Goal: Information Seeking & Learning: Find specific fact

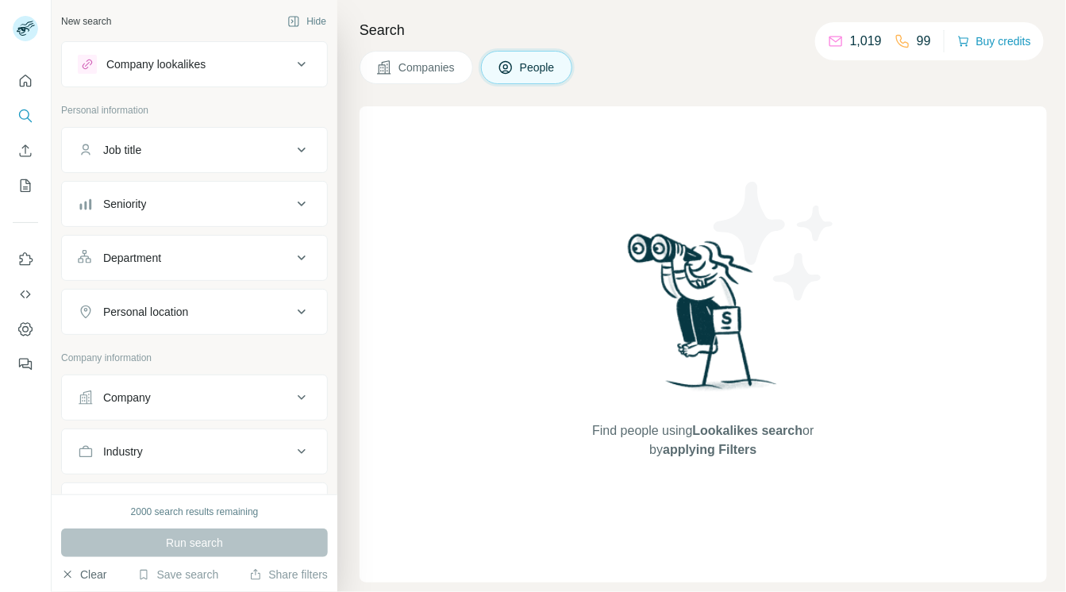
click at [95, 572] on button "Clear" at bounding box center [83, 575] width 45 height 16
click at [413, 70] on span "Companies" at bounding box center [428, 68] width 58 height 16
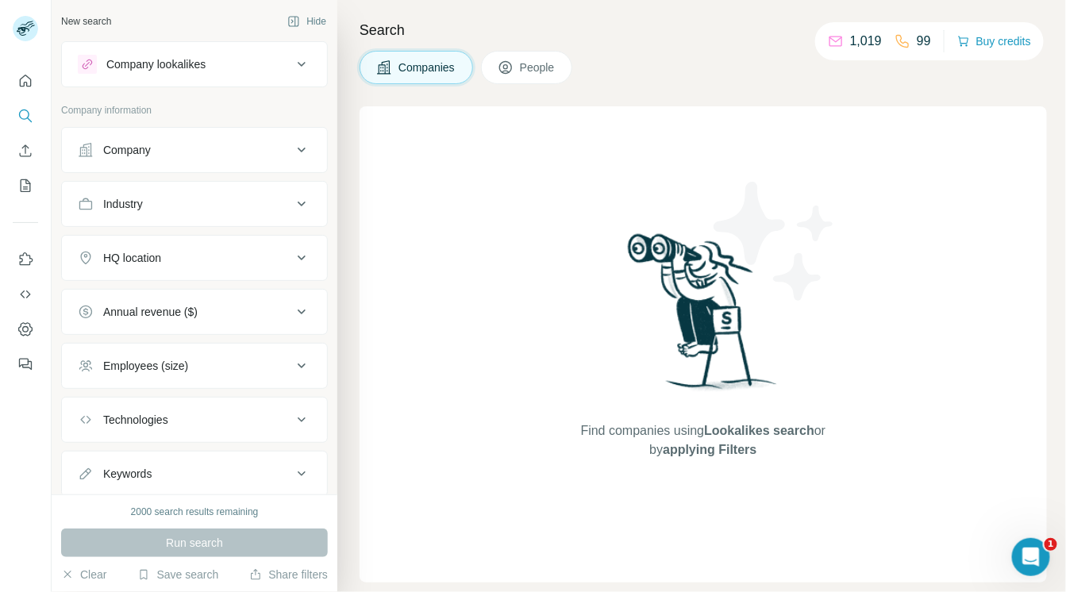
click at [175, 153] on div "Company" at bounding box center [185, 150] width 214 height 16
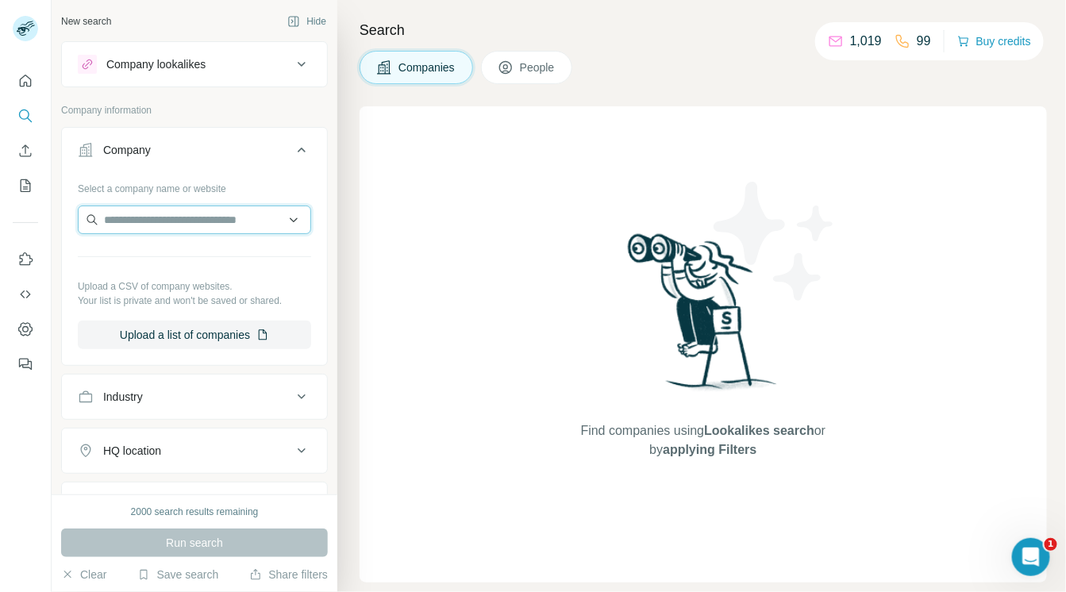
click at [166, 213] on input "text" at bounding box center [194, 220] width 233 height 29
type input "********"
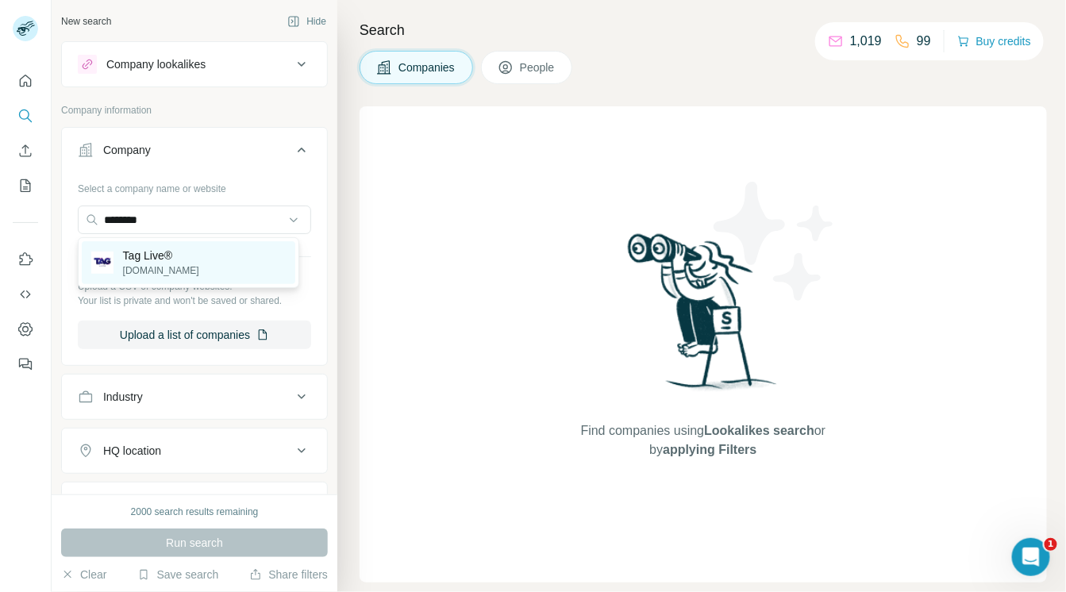
click at [160, 255] on p "Tag Live®" at bounding box center [161, 256] width 76 height 16
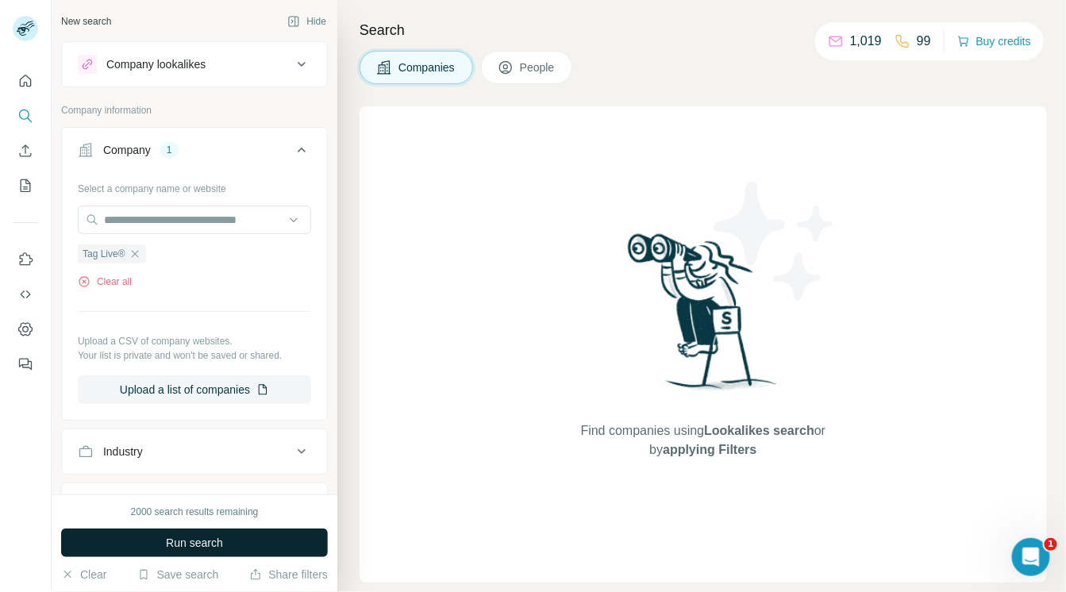
click at [206, 541] on span "Run search" at bounding box center [194, 543] width 57 height 16
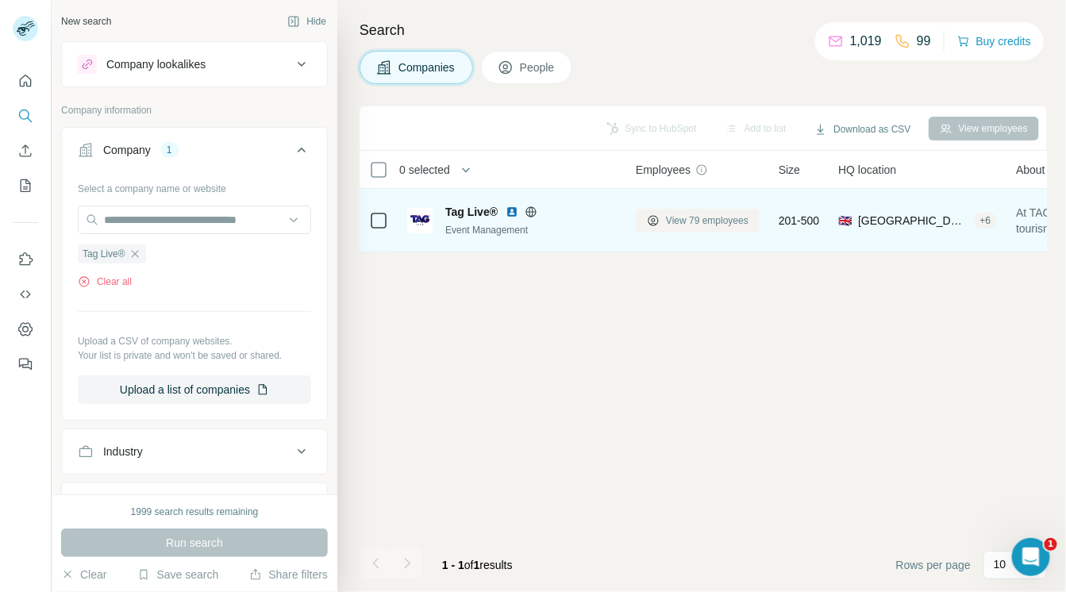
click at [696, 215] on span "View 79 employees" at bounding box center [707, 221] width 83 height 14
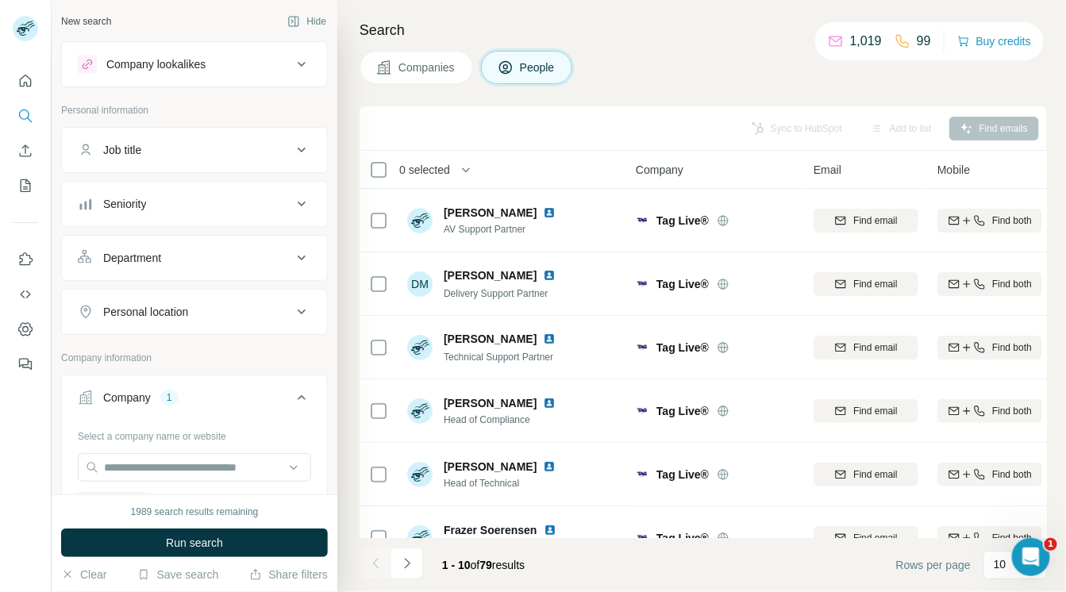
click at [264, 152] on div "Job title" at bounding box center [185, 150] width 214 height 16
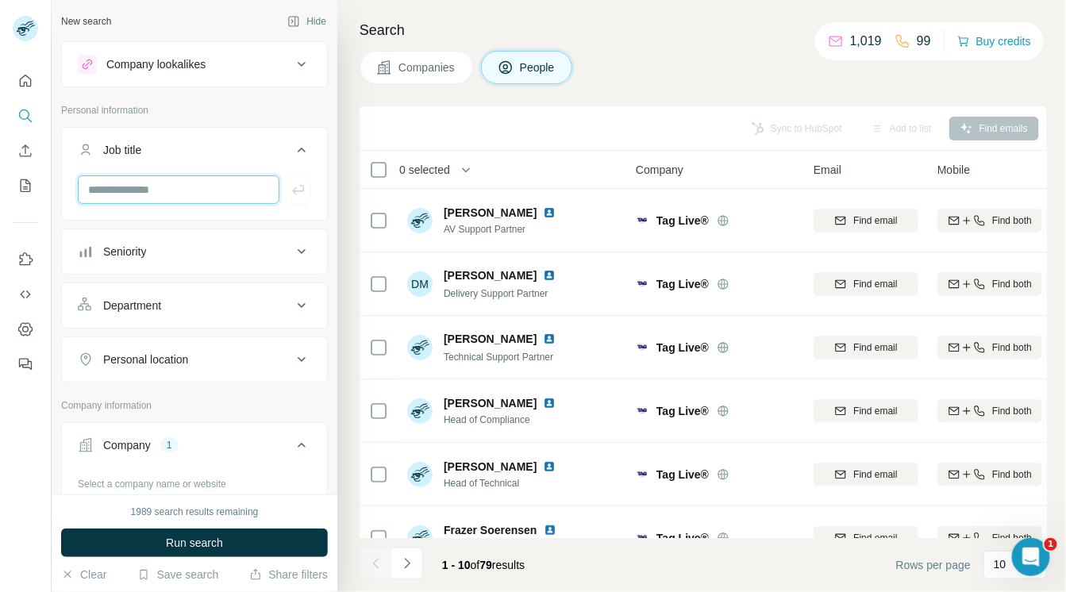
click at [224, 189] on input "text" at bounding box center [179, 189] width 202 height 29
type input "**"
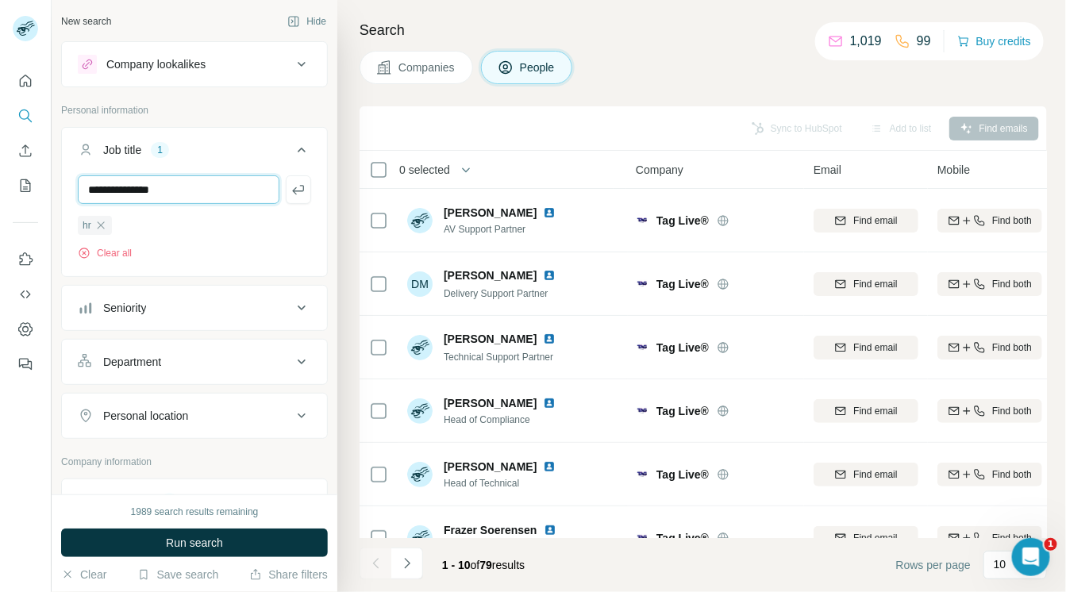
type input "**********"
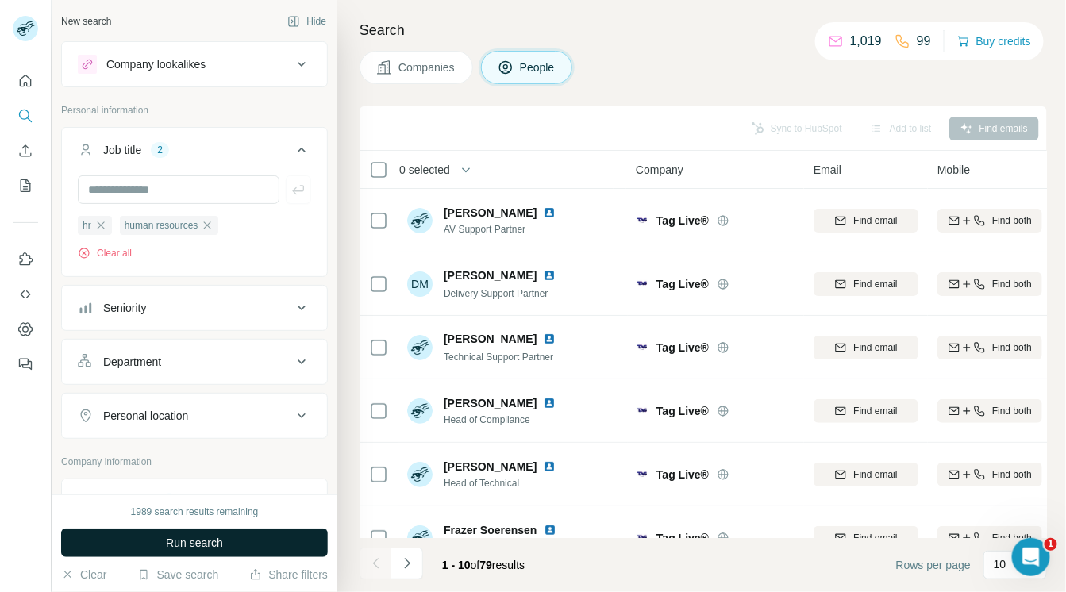
click at [277, 538] on button "Run search" at bounding box center [194, 543] width 267 height 29
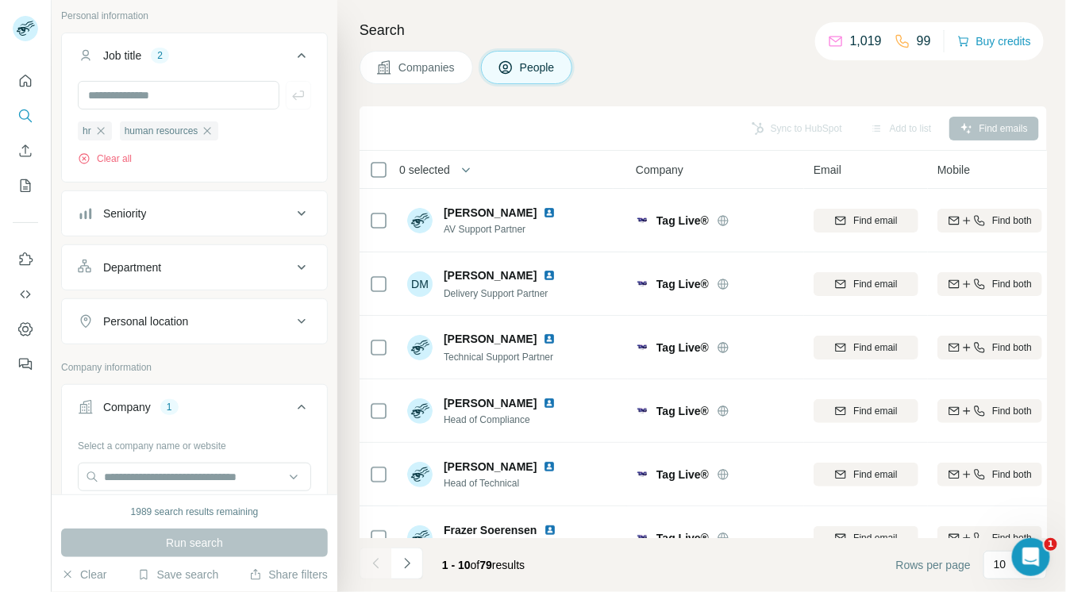
click at [208, 541] on div "Run search" at bounding box center [194, 543] width 267 height 29
click at [295, 259] on icon at bounding box center [301, 267] width 19 height 19
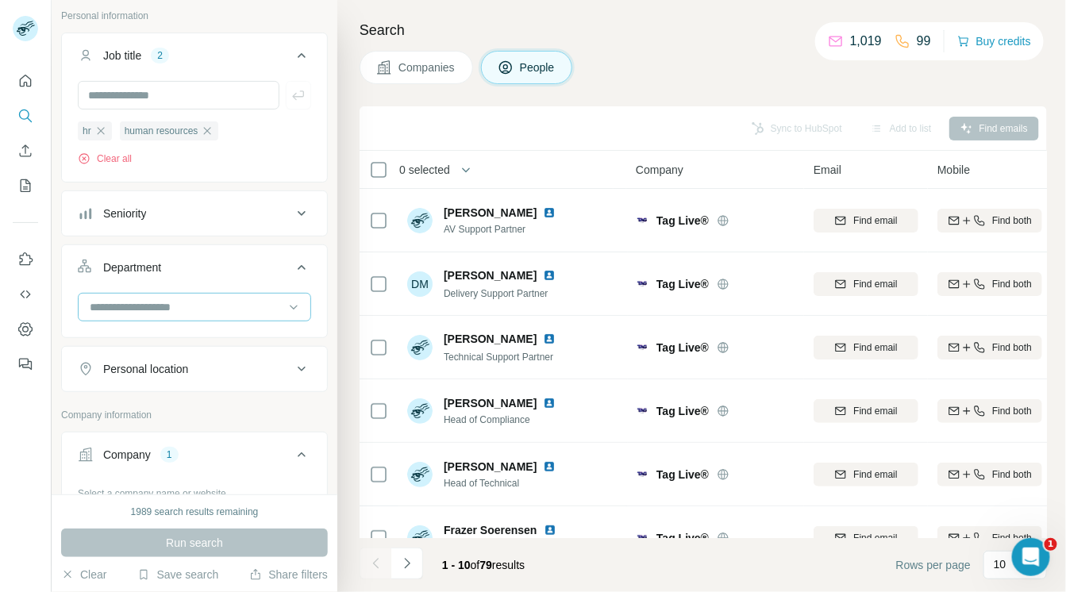
click at [265, 309] on input at bounding box center [186, 307] width 196 height 17
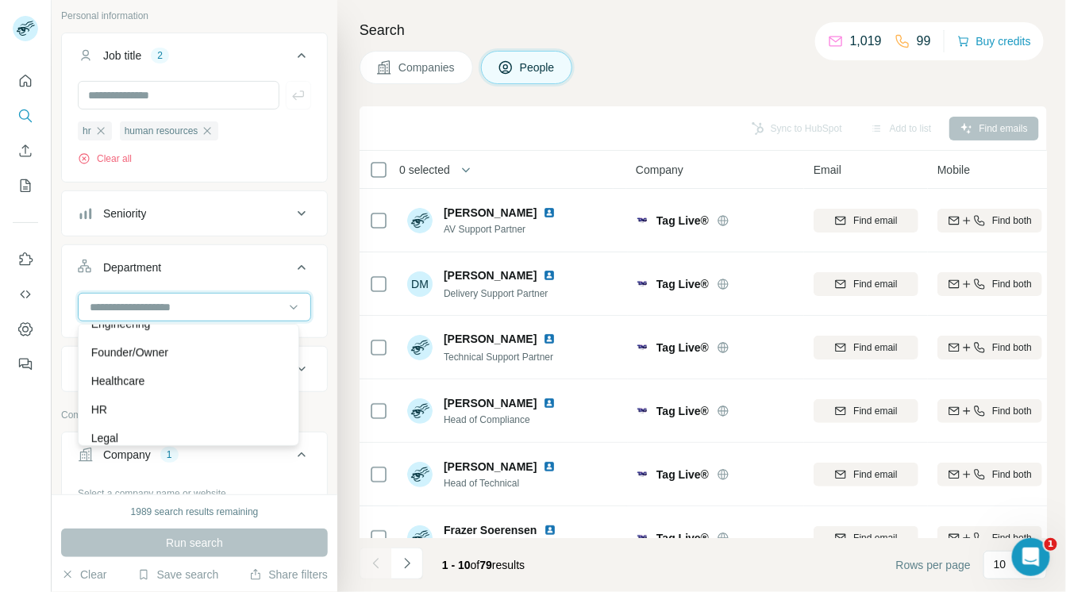
scroll to position [224, 0]
click at [256, 383] on div "HR" at bounding box center [189, 375] width 214 height 29
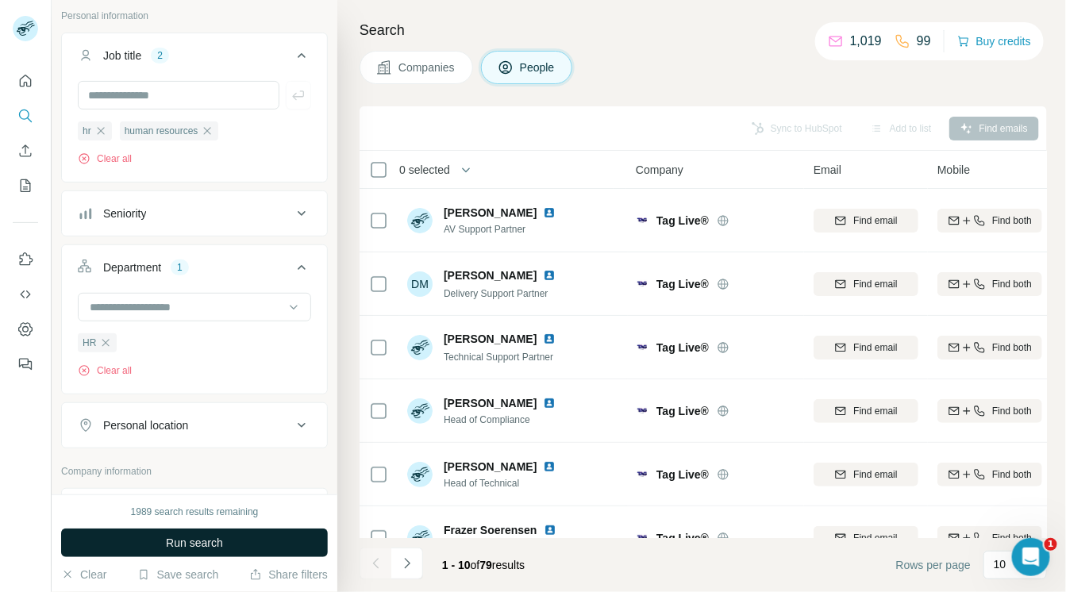
click at [237, 541] on button "Run search" at bounding box center [194, 543] width 267 height 29
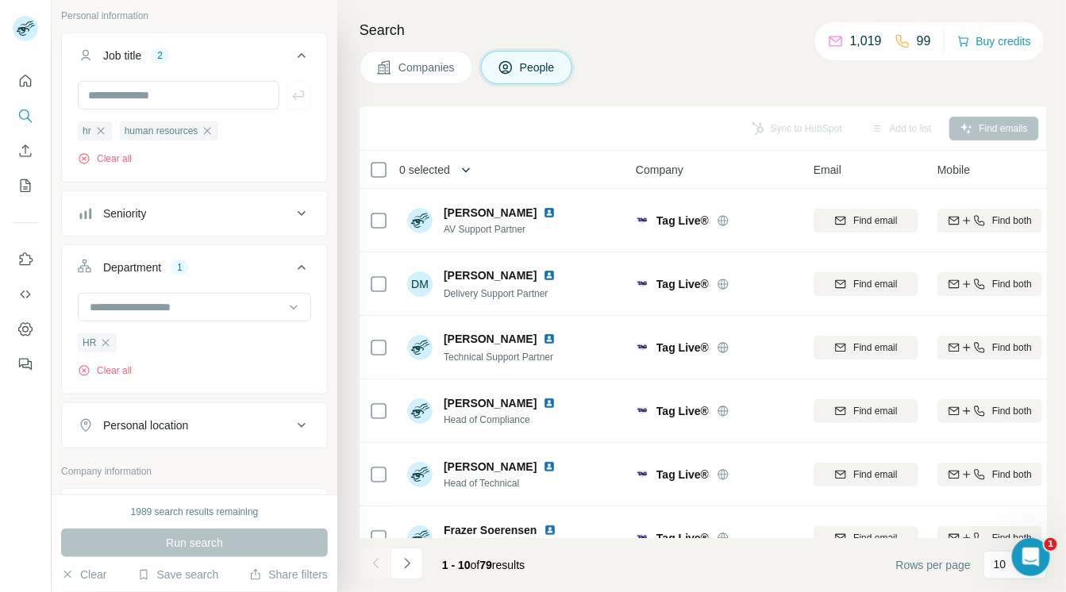
click at [474, 171] on icon "button" at bounding box center [466, 170] width 16 height 16
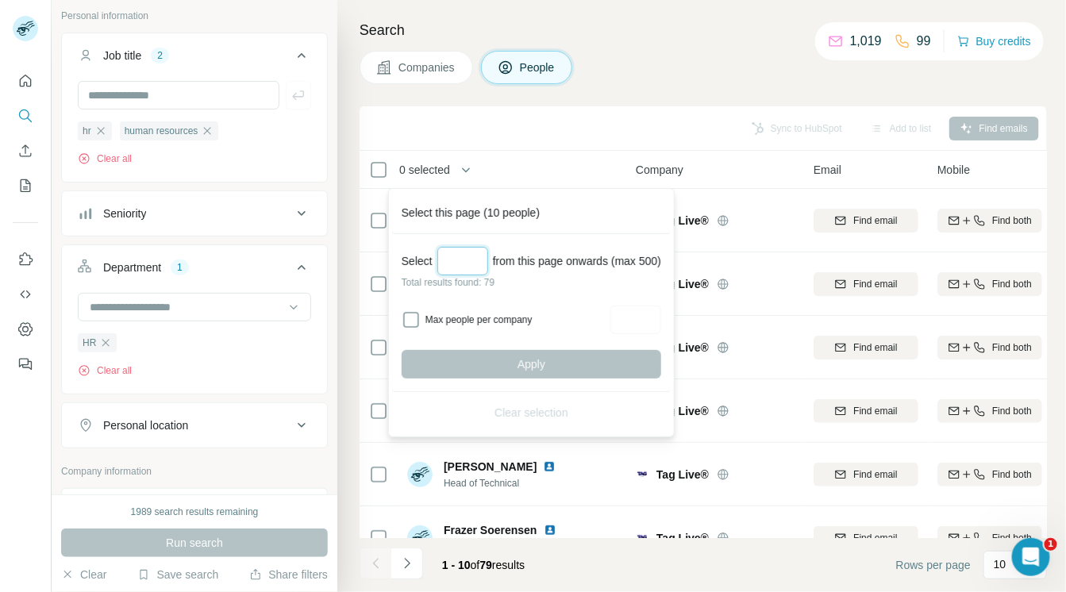
click at [469, 264] on input "Select a number (up to 500)" at bounding box center [462, 261] width 51 height 29
click at [564, 406] on div "Clear selection" at bounding box center [531, 412] width 279 height 41
click at [211, 129] on icon "button" at bounding box center [207, 131] width 13 height 13
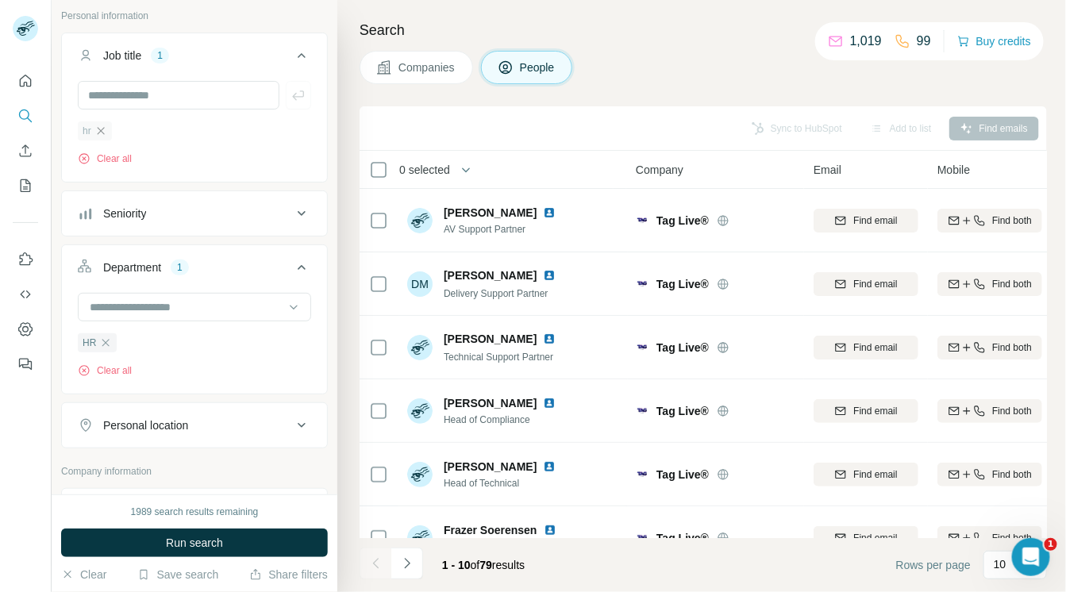
click at [101, 131] on icon "button" at bounding box center [100, 130] width 7 height 7
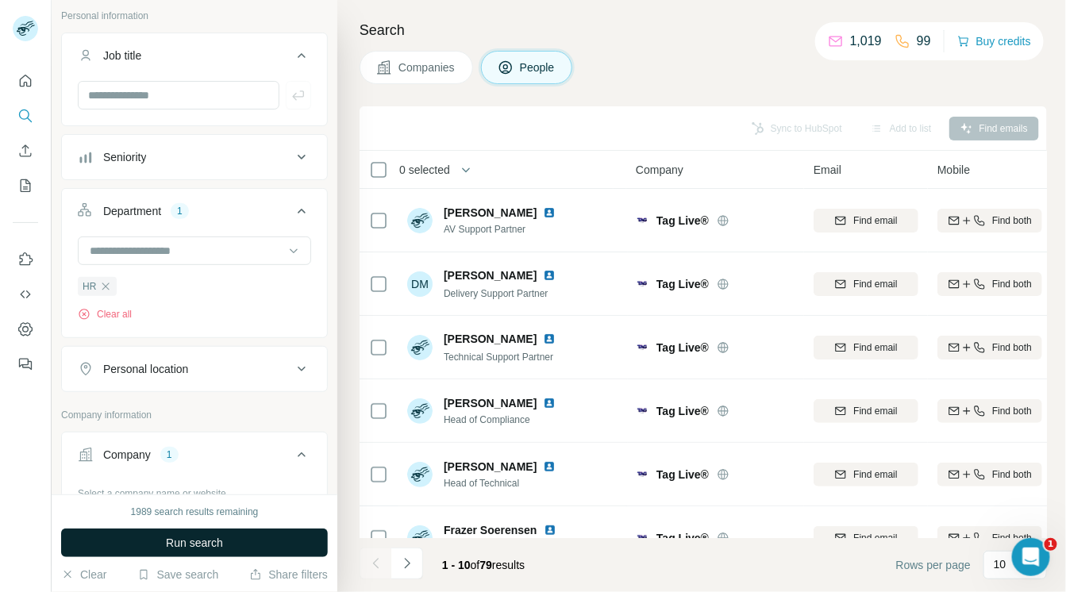
click at [191, 545] on span "Run search" at bounding box center [194, 543] width 57 height 16
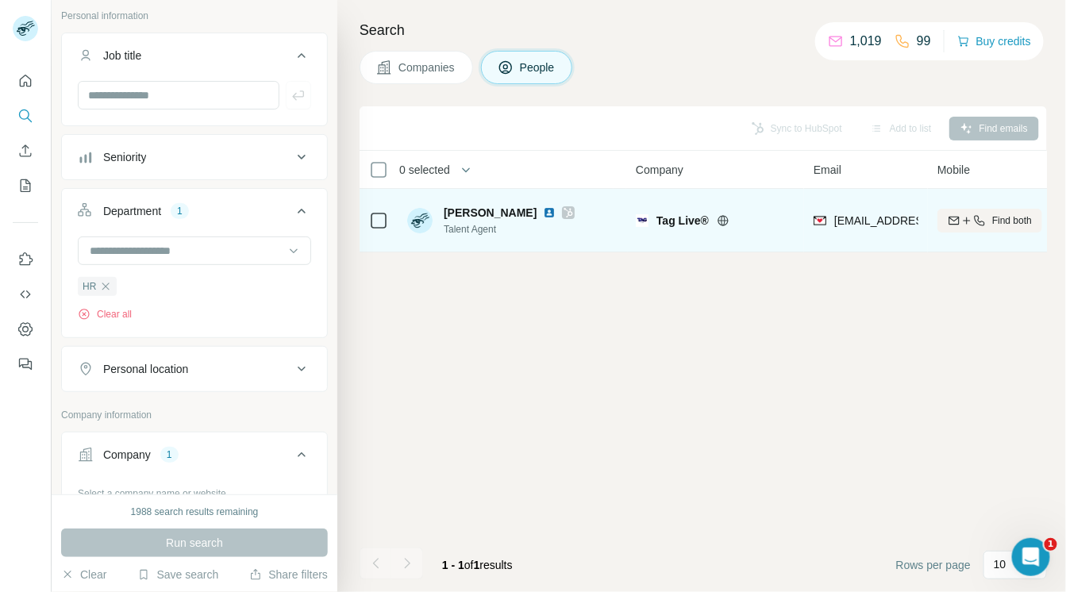
click at [543, 212] on img at bounding box center [549, 212] width 13 height 13
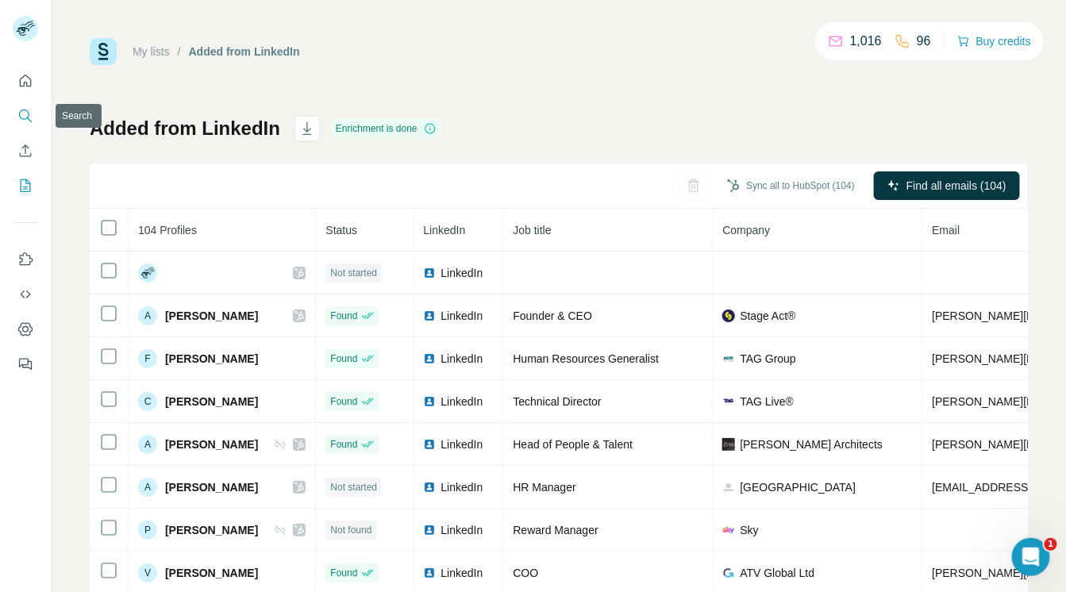
click at [24, 114] on icon "Search" at bounding box center [25, 116] width 16 height 16
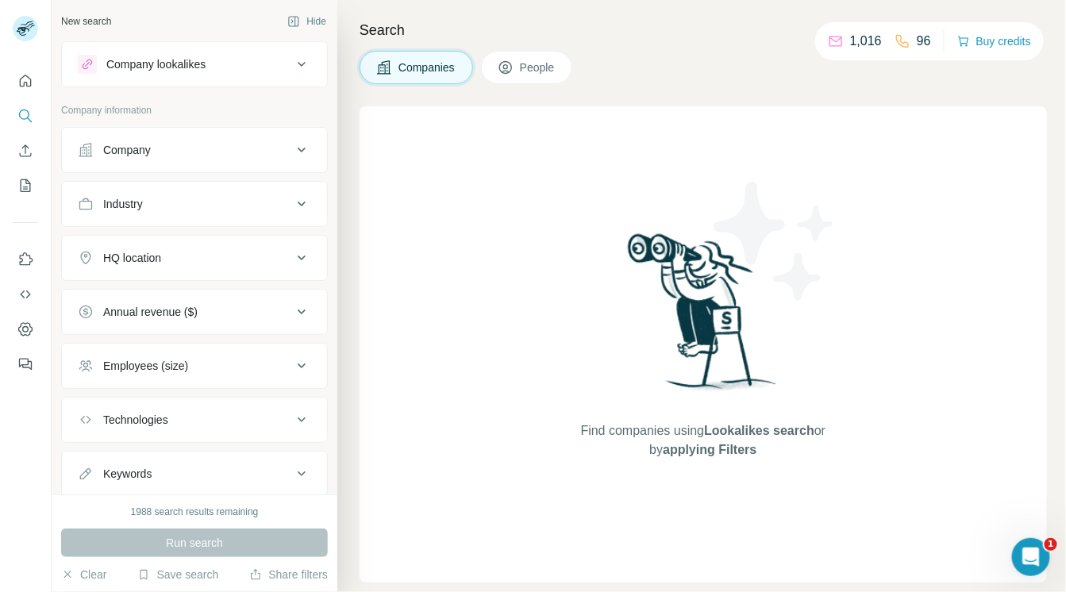
click at [543, 60] on span "People" at bounding box center [538, 68] width 37 height 16
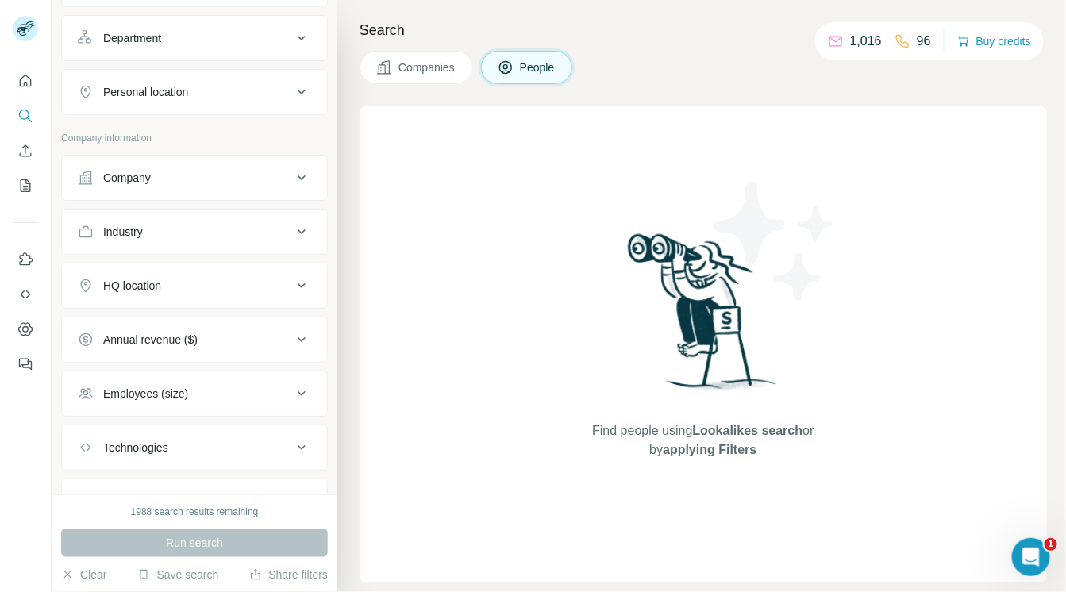
scroll to position [291, 0]
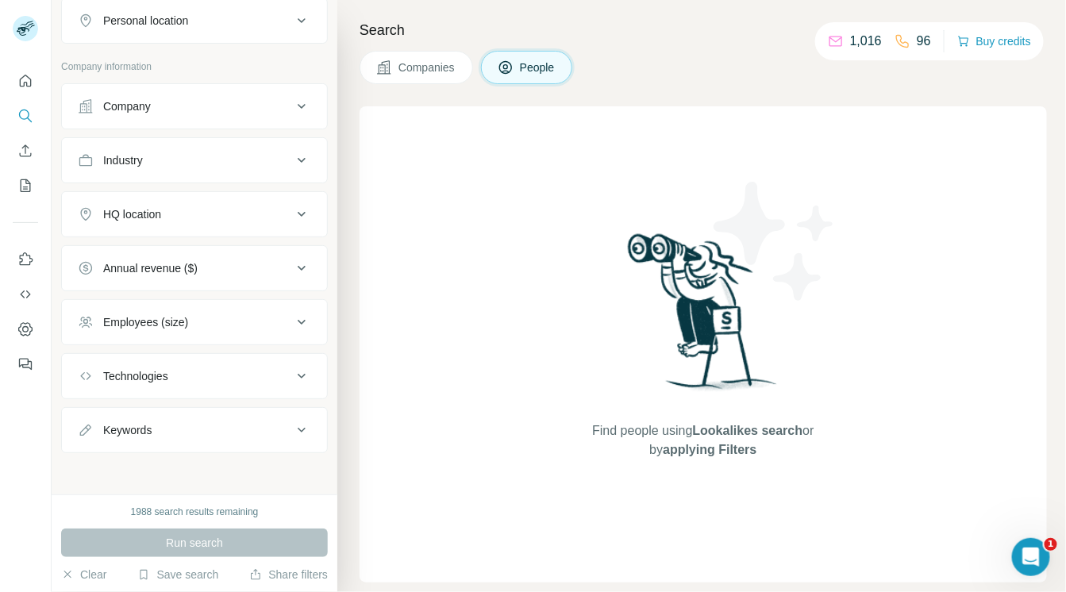
click at [233, 434] on div "Keywords" at bounding box center [185, 430] width 214 height 16
click at [218, 460] on input "text" at bounding box center [179, 470] width 202 height 29
type input "**********"
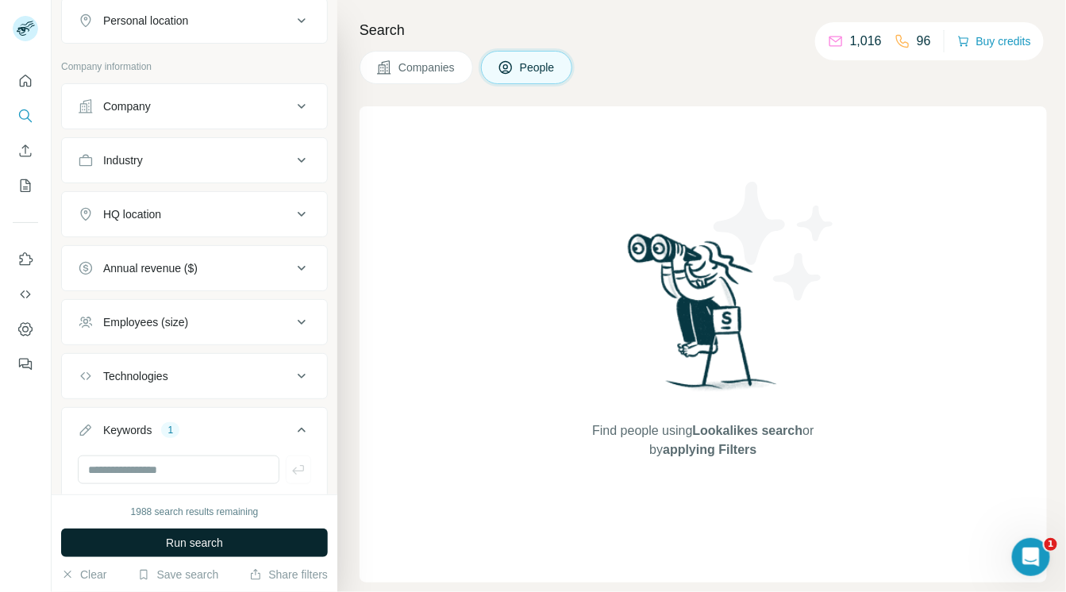
click at [252, 550] on button "Run search" at bounding box center [194, 543] width 267 height 29
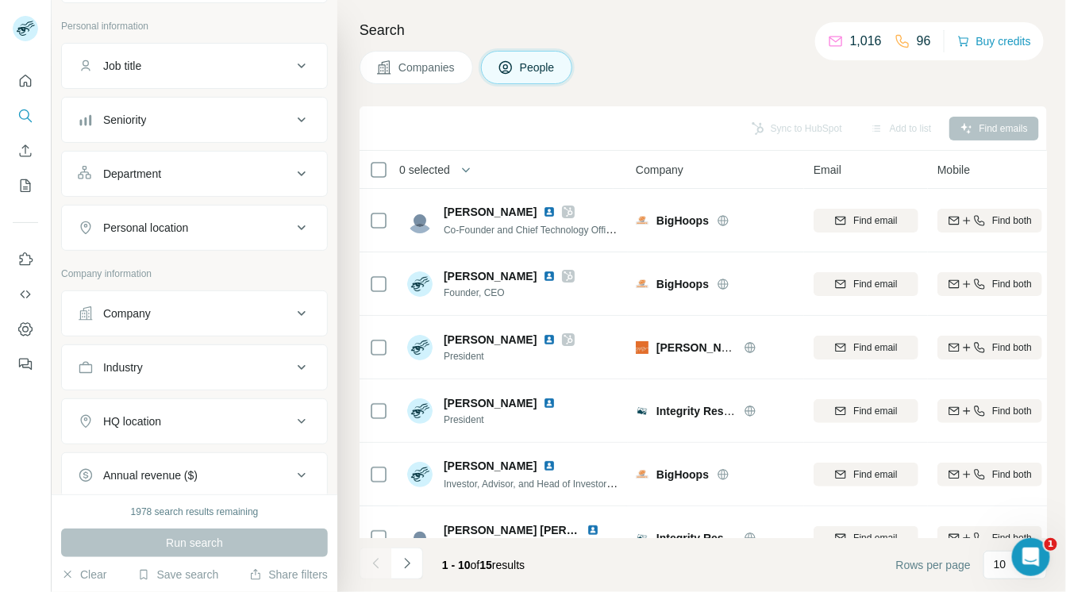
scroll to position [78, 0]
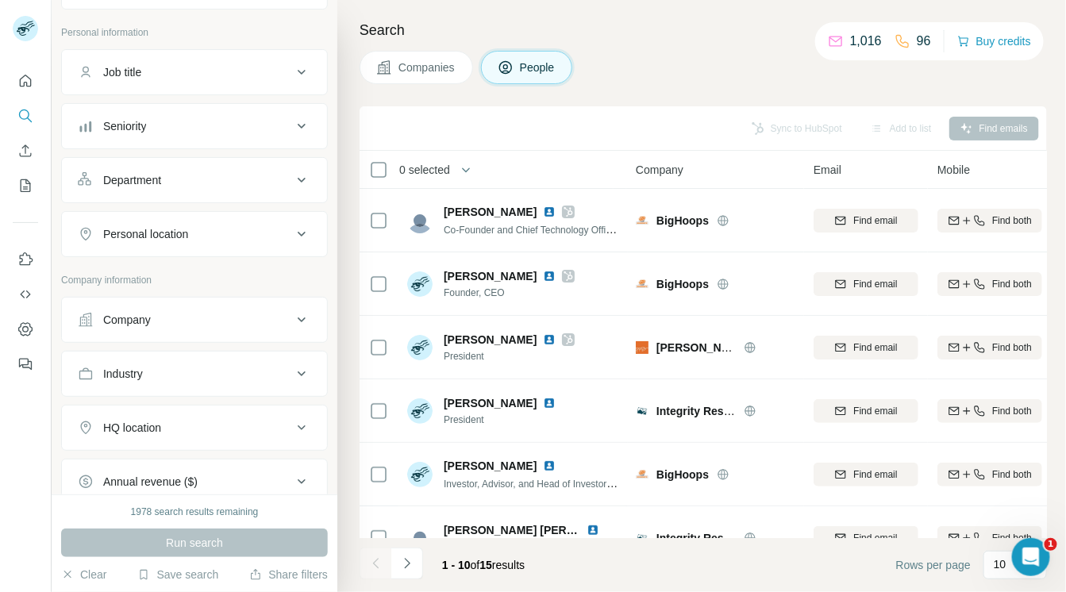
click at [268, 320] on div "Company" at bounding box center [185, 320] width 214 height 16
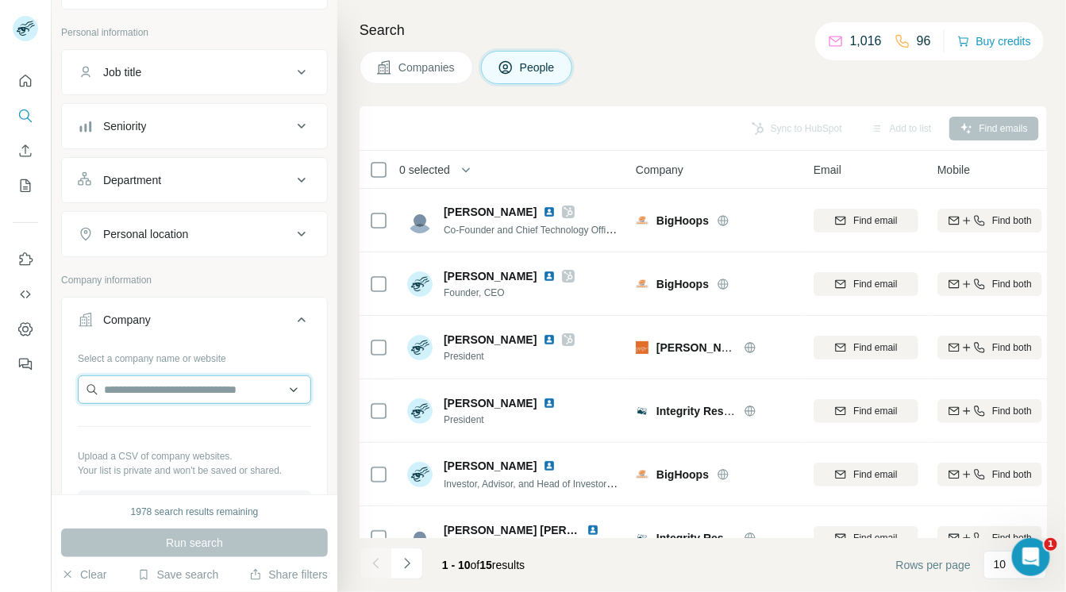
click at [227, 387] on input "text" at bounding box center [194, 390] width 233 height 29
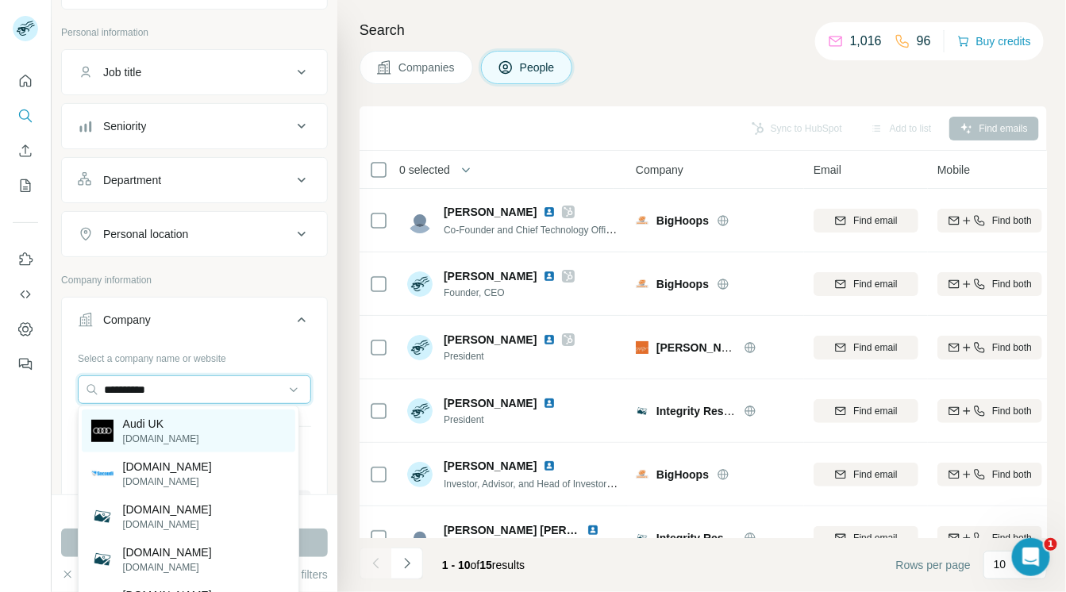
type input "**********"
click at [187, 428] on div "Audi UK audi.co.uk" at bounding box center [189, 431] width 214 height 43
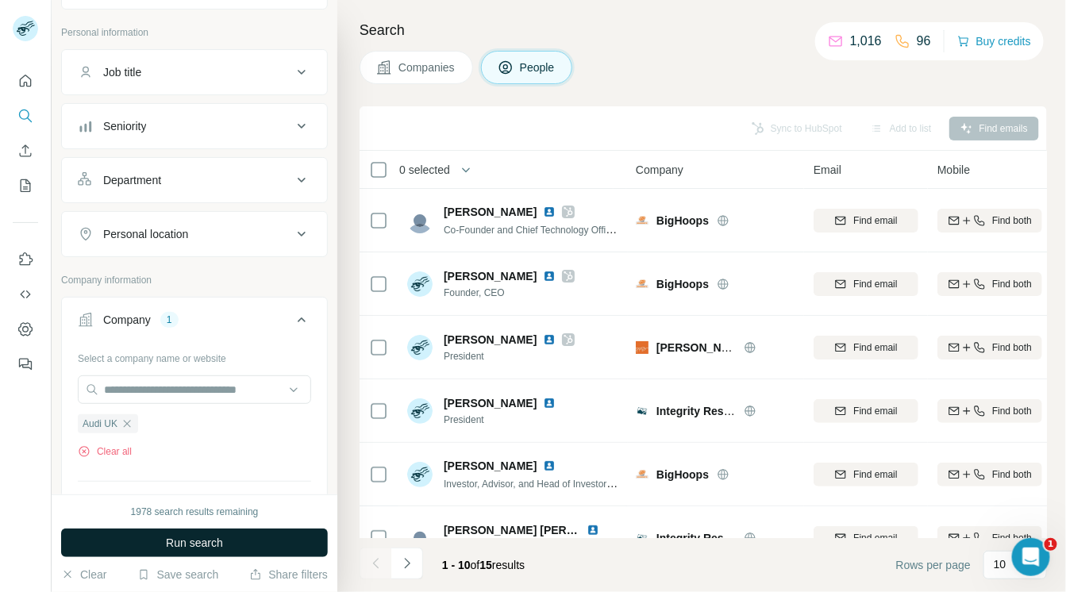
click at [218, 547] on span "Run search" at bounding box center [194, 543] width 57 height 16
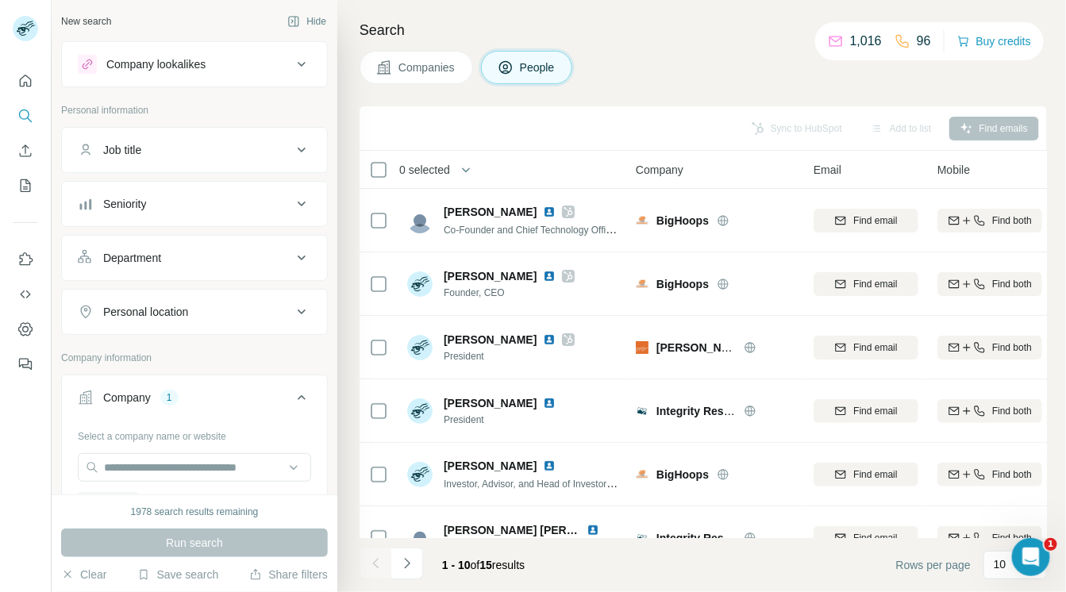
click at [671, 163] on span "Company" at bounding box center [660, 170] width 48 height 16
click at [996, 561] on p "10" at bounding box center [1000, 565] width 13 height 16
click at [1001, 443] on p "60" at bounding box center [1004, 444] width 13 height 16
click at [401, 68] on span "Companies" at bounding box center [428, 68] width 58 height 16
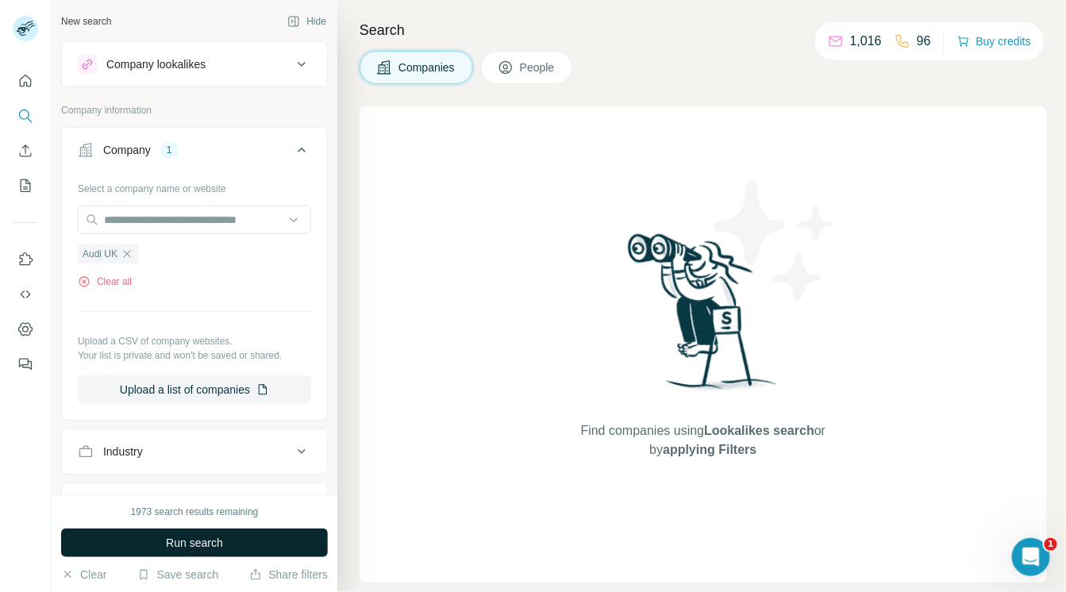
click at [222, 548] on span "Run search" at bounding box center [194, 543] width 57 height 16
click at [557, 63] on span "People" at bounding box center [538, 68] width 37 height 16
